Goal: Check status: Check status

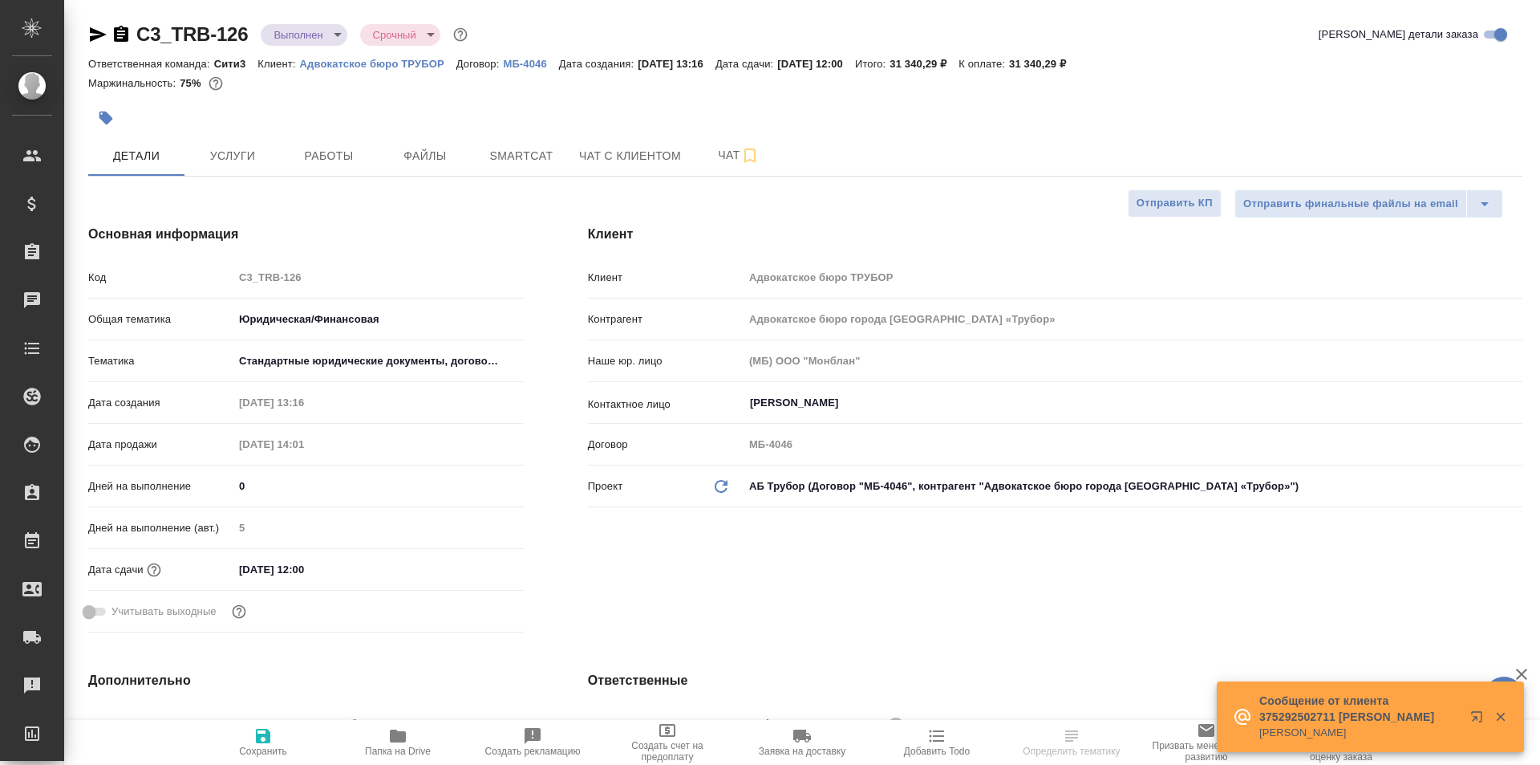
select select "RU"
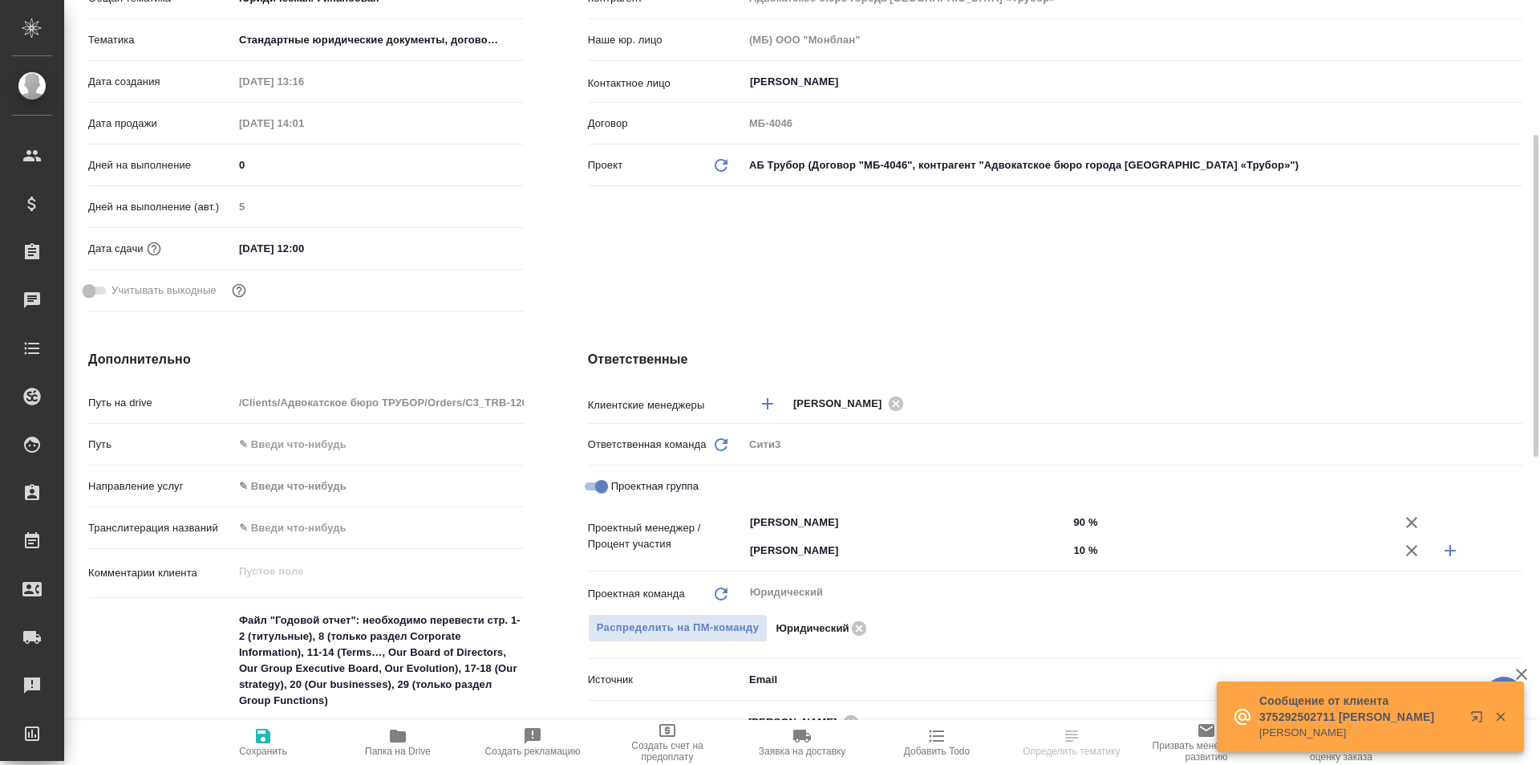
scroll to position [642, 0]
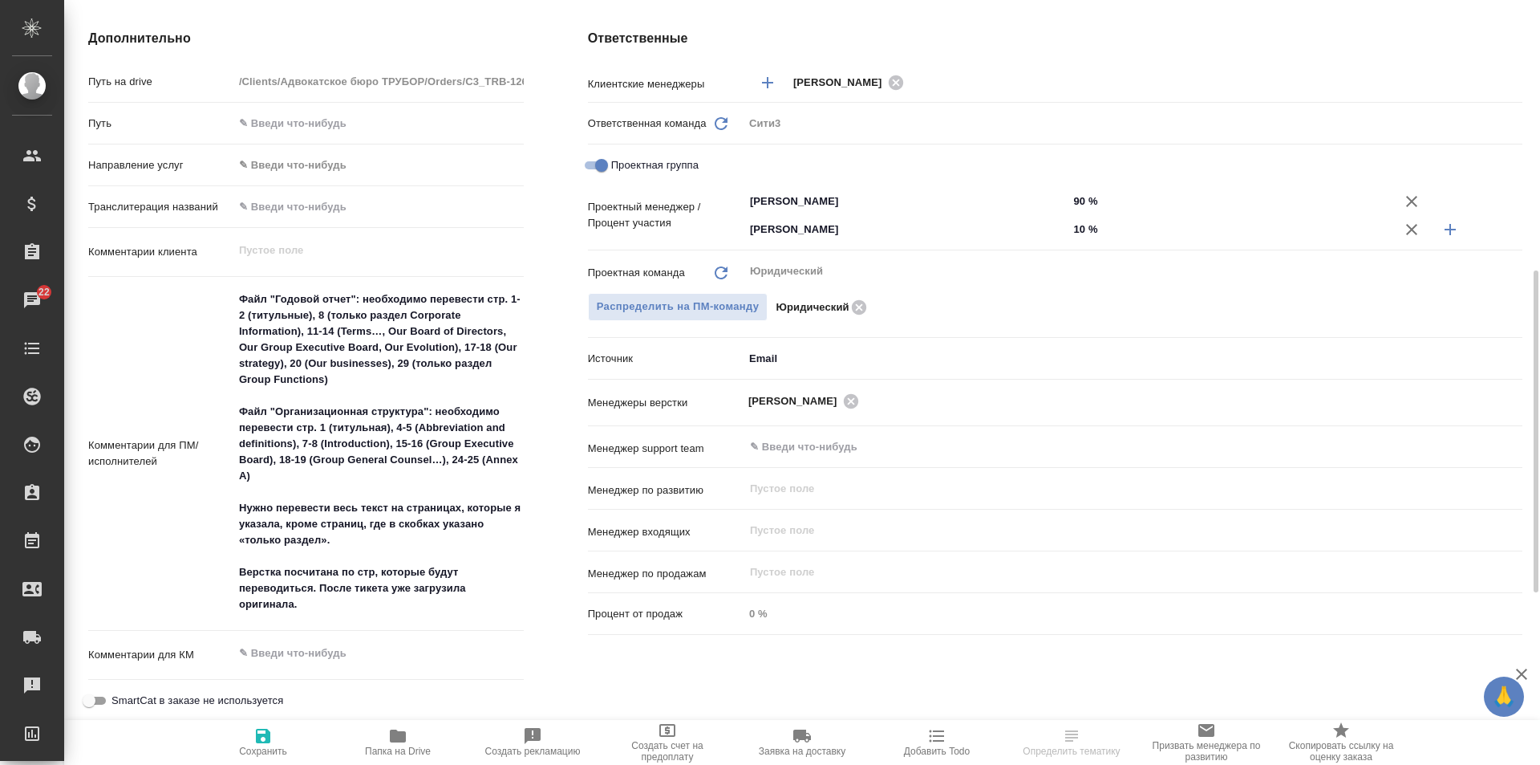
select select "RU"
type textarea "x"
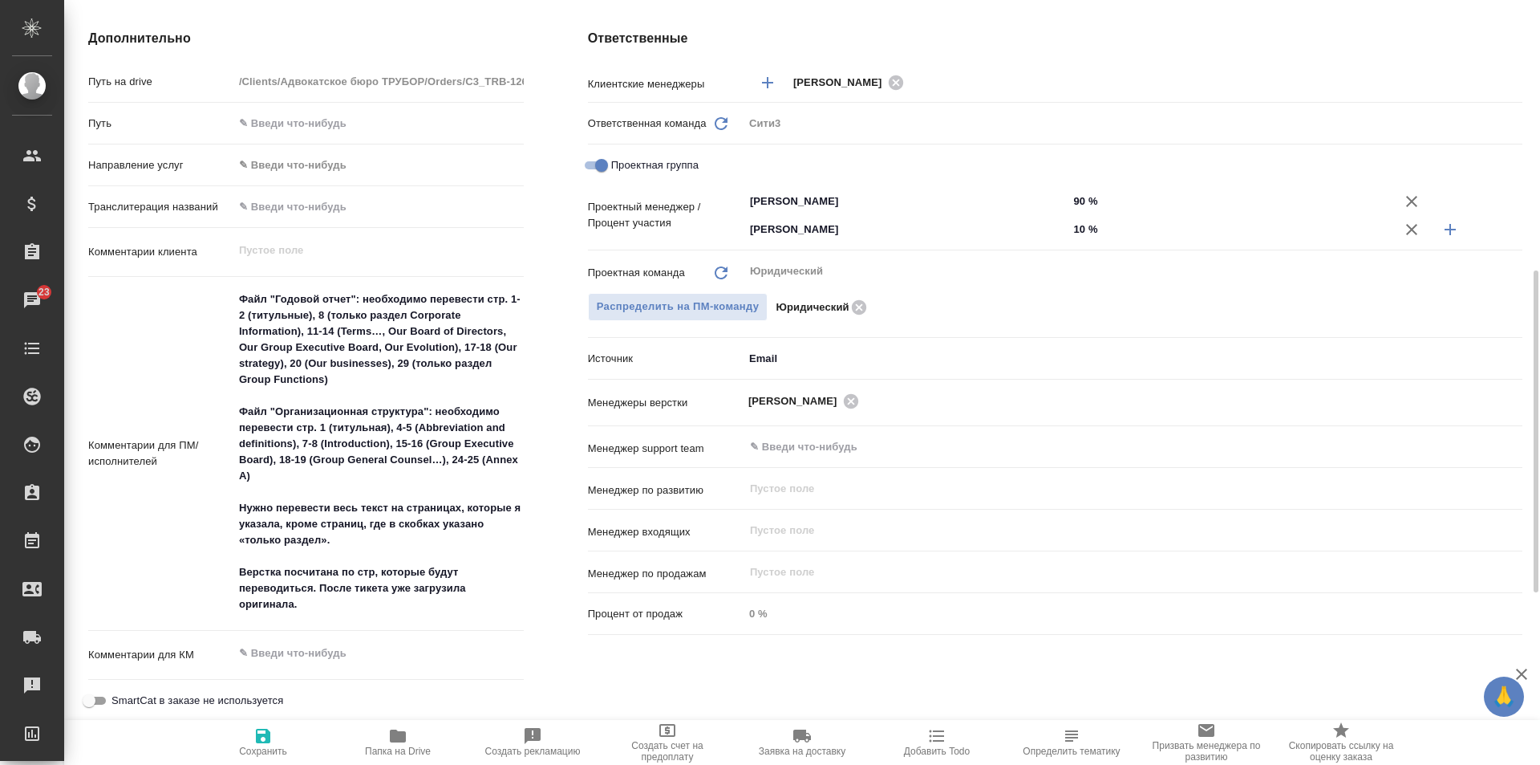
type textarea "x"
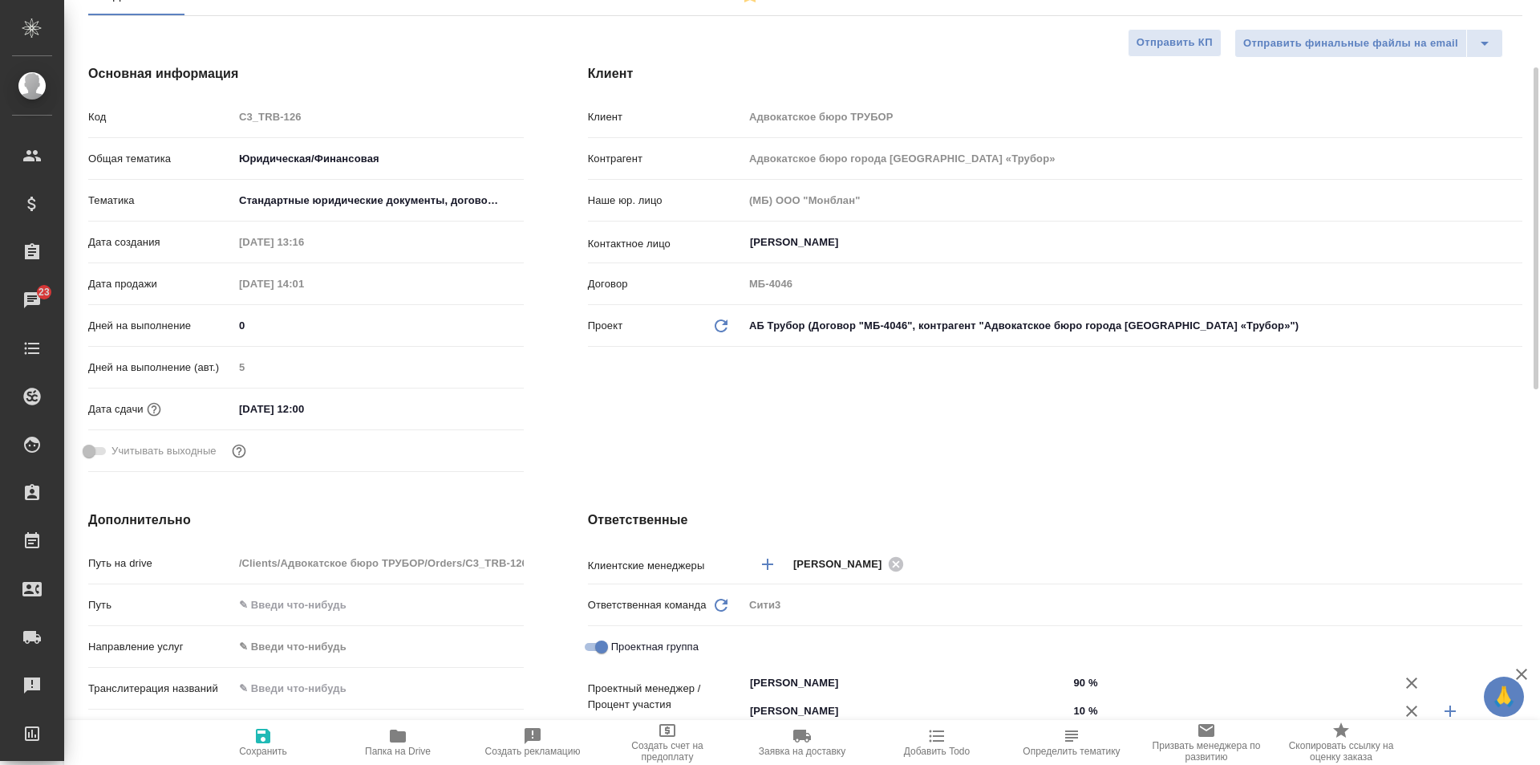
scroll to position [0, 0]
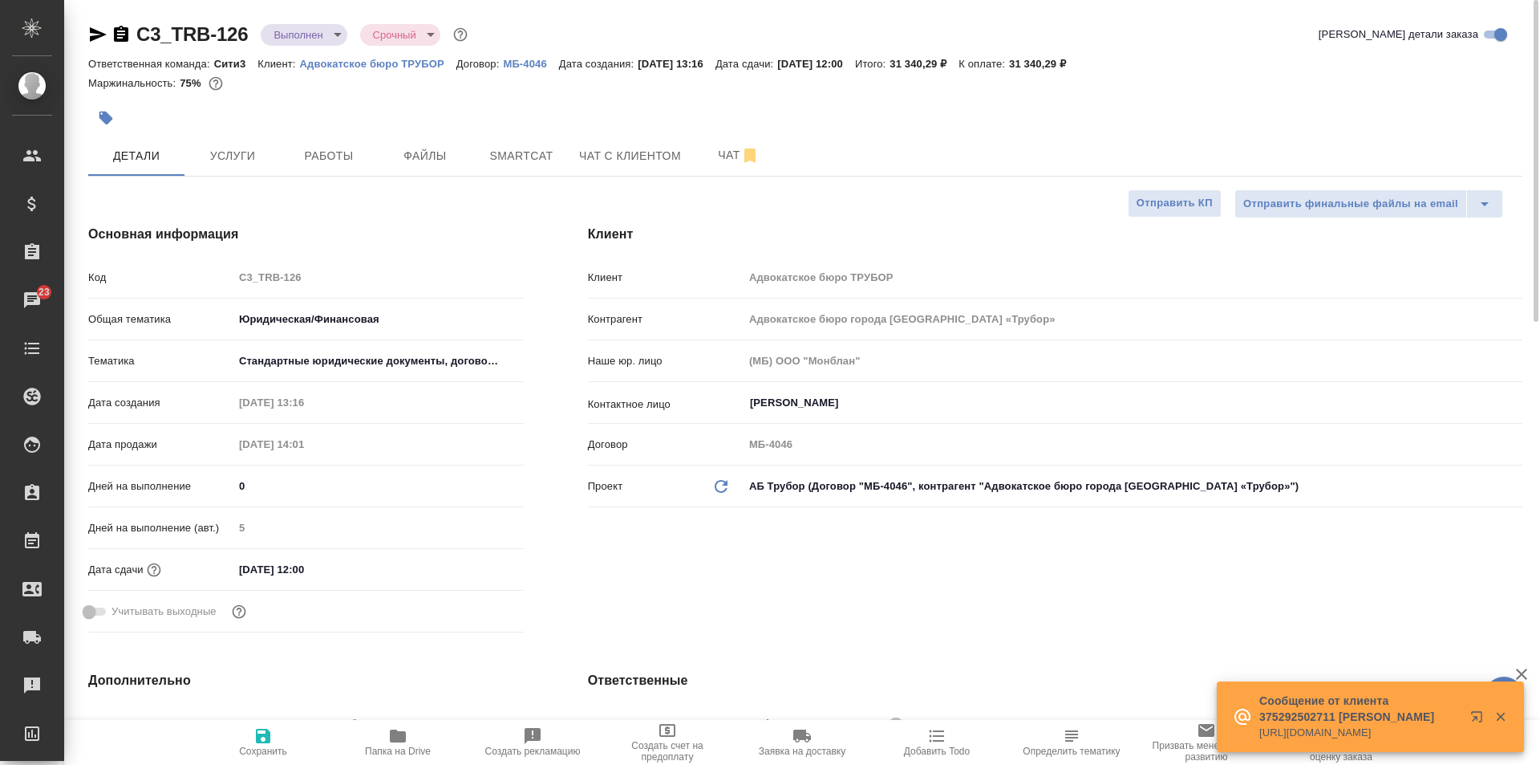
click at [391, 731] on icon "button" at bounding box center [398, 735] width 16 height 13
type textarea "x"
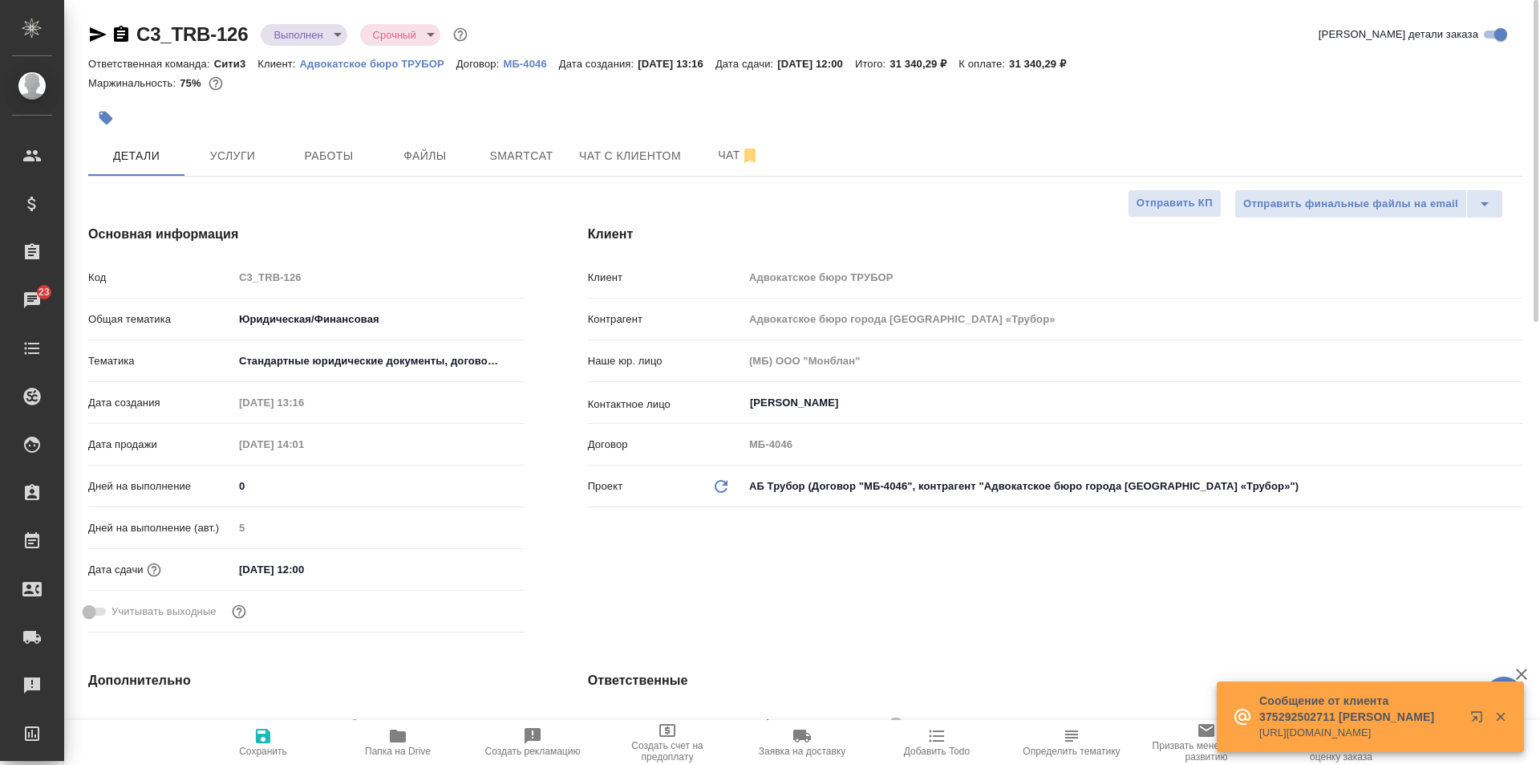
type textarea "x"
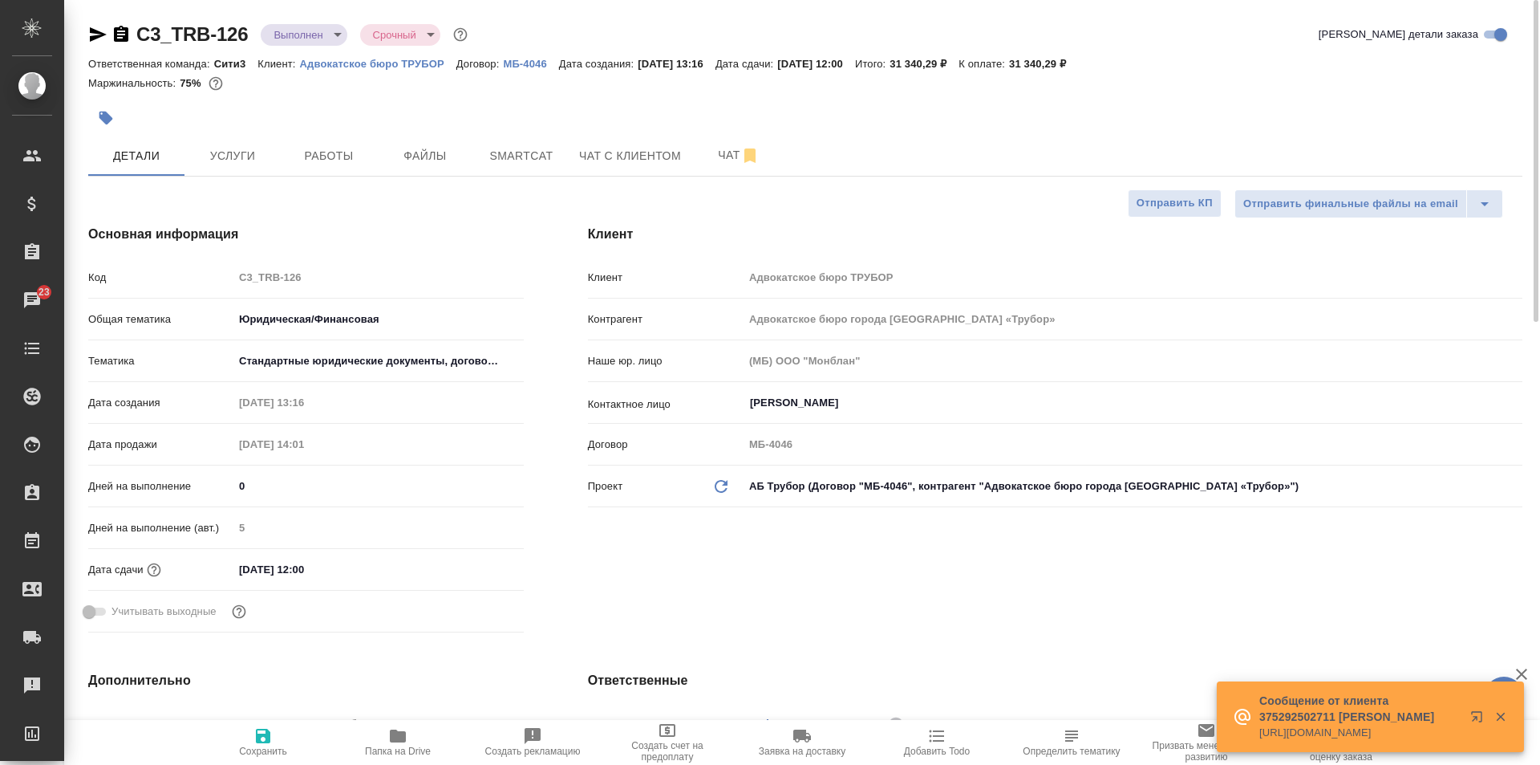
type textarea "x"
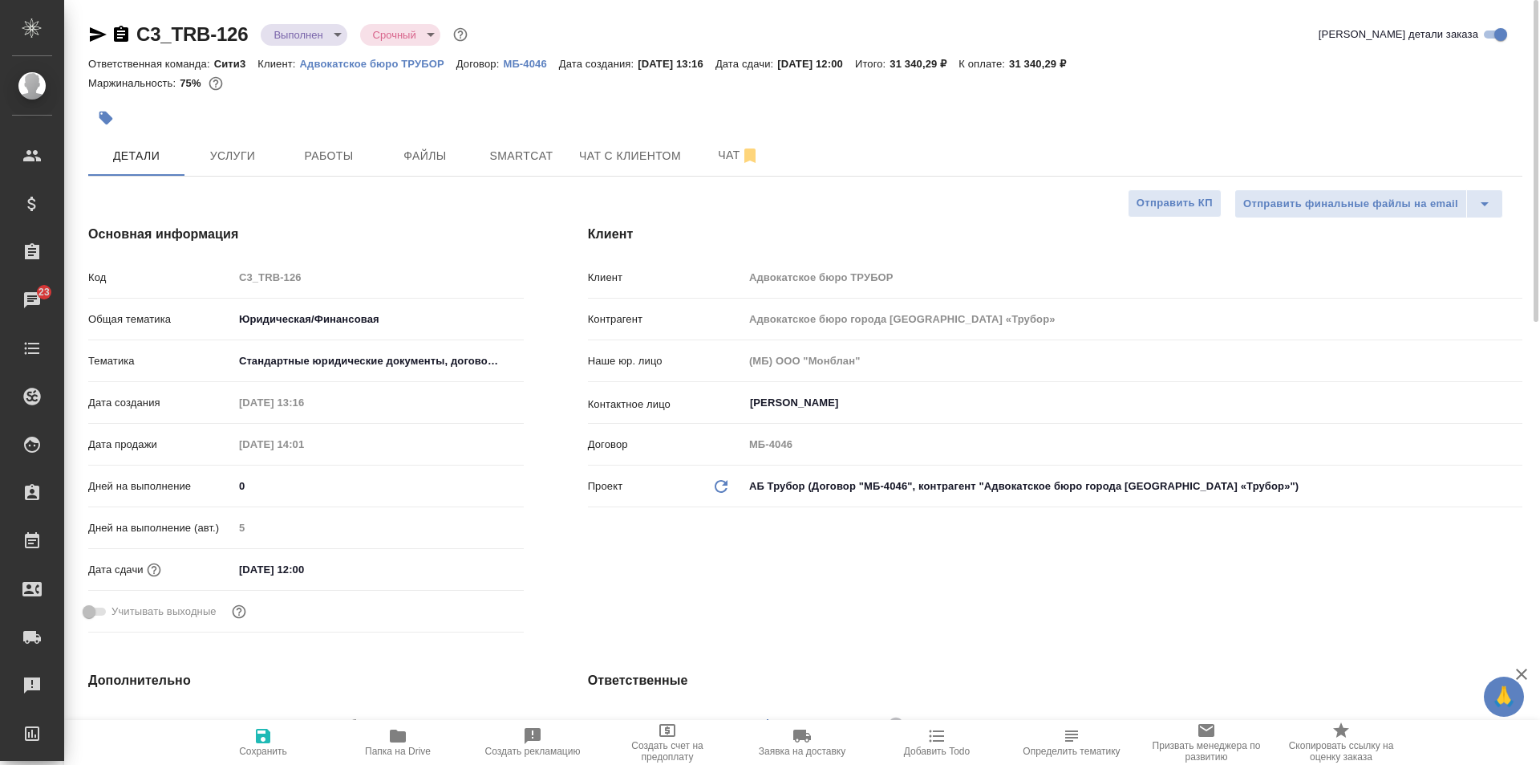
type textarea "x"
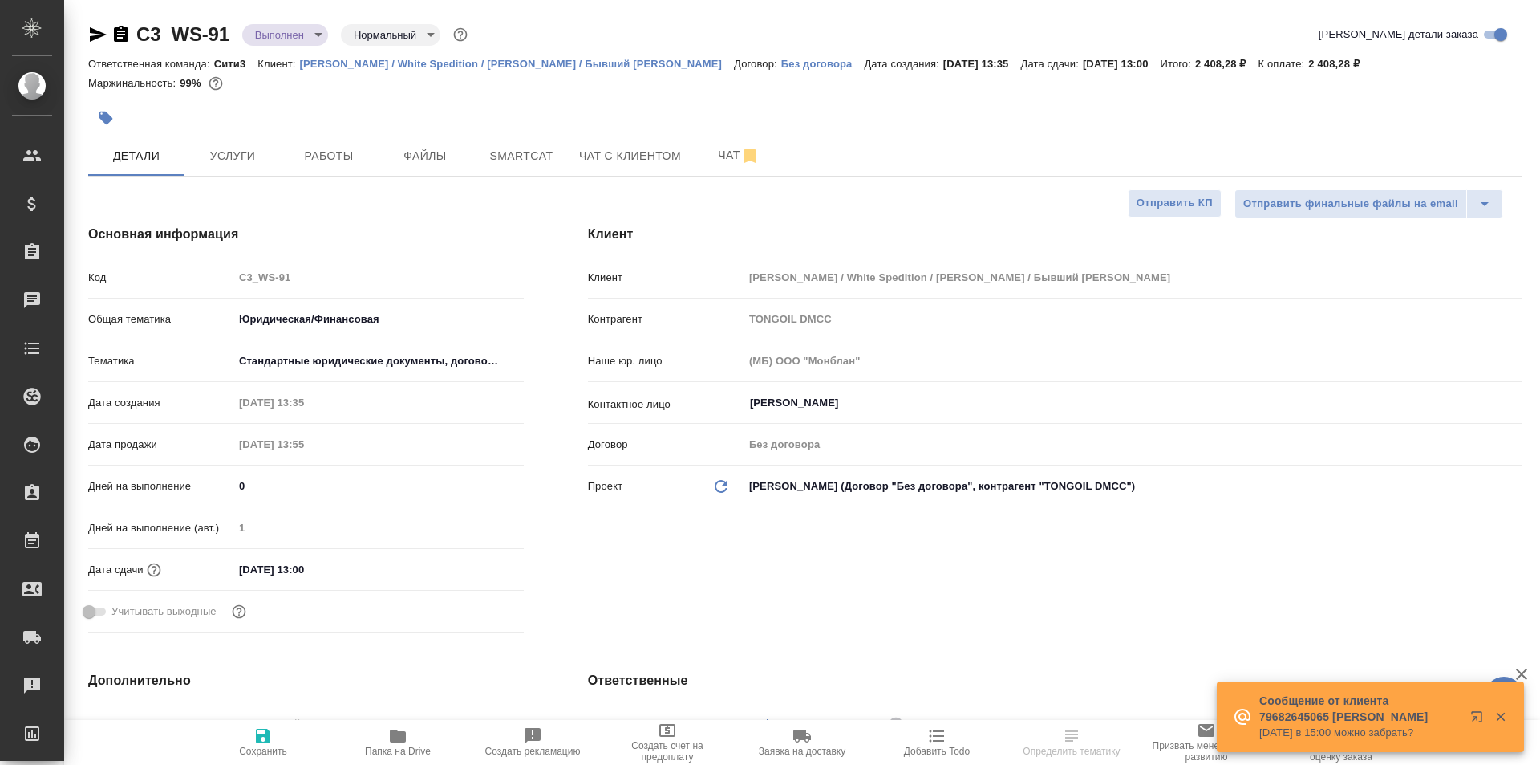
select select "RU"
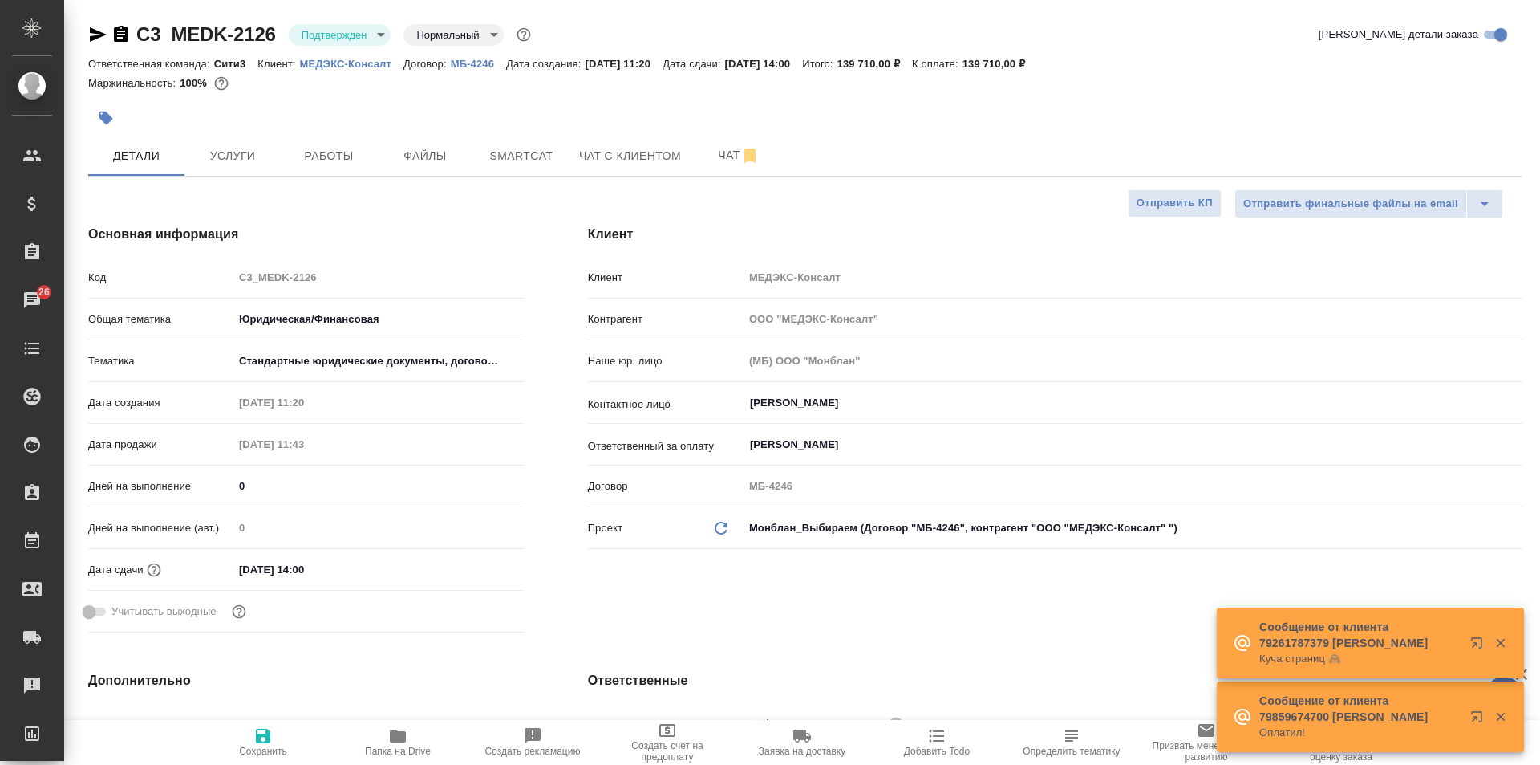
select select "RU"
